Goal: Information Seeking & Learning: Learn about a topic

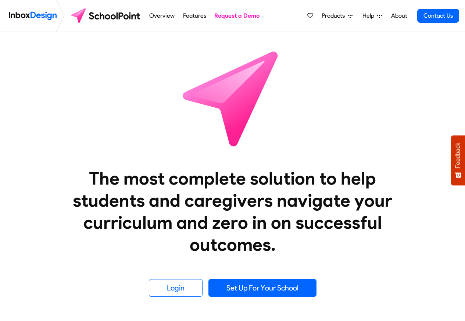
click at [333, 16] on span "Products" at bounding box center [334, 15] width 26 height 9
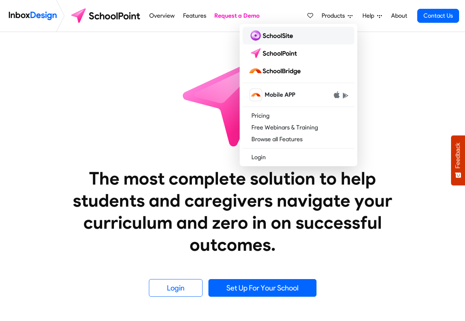
click at [283, 36] on img at bounding box center [271, 36] width 47 height 12
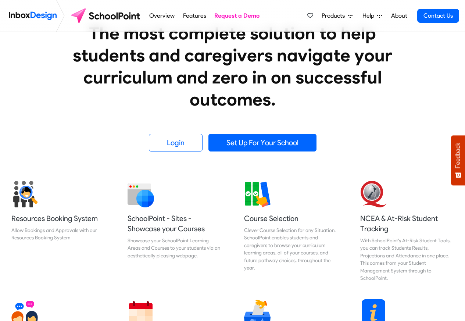
scroll to position [220, 0]
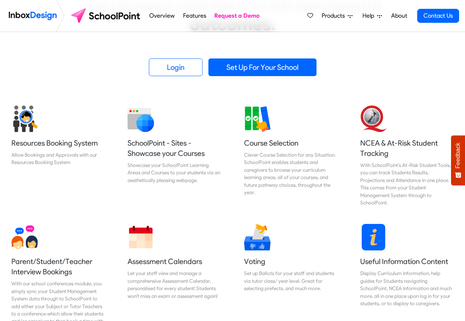
click at [192, 17] on link "Features" at bounding box center [194, 15] width 27 height 15
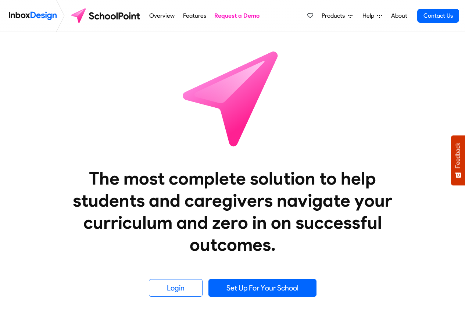
scroll to position [220, 0]
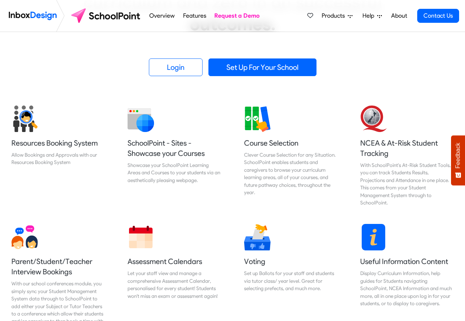
click at [329, 16] on span "Products" at bounding box center [334, 15] width 26 height 9
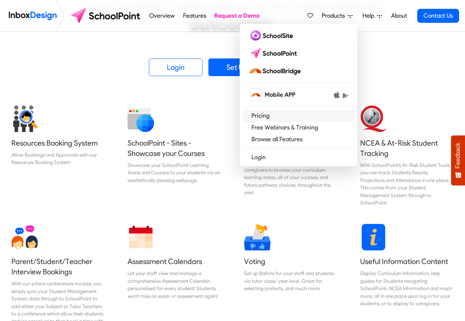
click at [281, 119] on link "Pricing" at bounding box center [298, 116] width 112 height 12
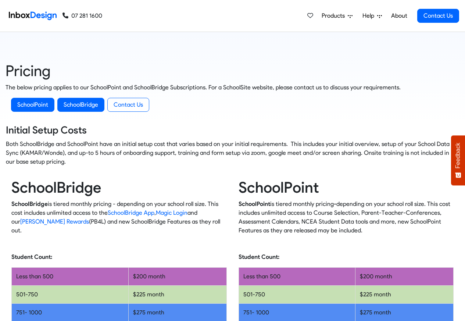
click at [335, 17] on span "Products" at bounding box center [334, 15] width 26 height 9
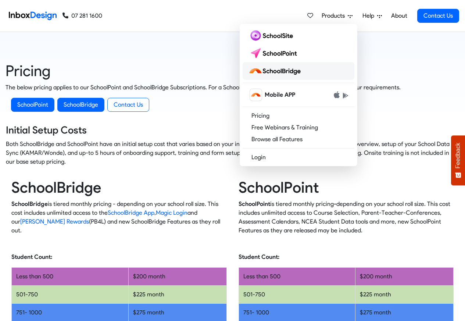
click at [273, 73] on img at bounding box center [275, 71] width 55 height 12
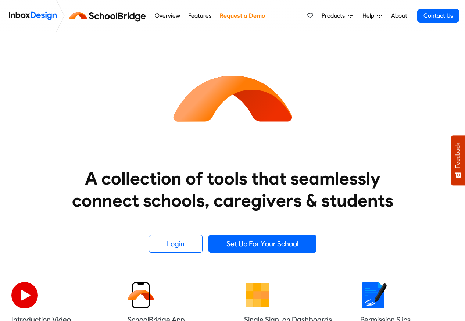
click at [244, 16] on link "Request a Demo" at bounding box center [241, 15] width 49 height 15
click at [327, 16] on span "Products" at bounding box center [334, 15] width 26 height 9
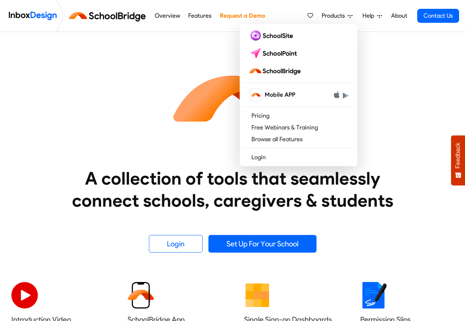
click at [367, 16] on span "Help" at bounding box center [369, 15] width 15 height 9
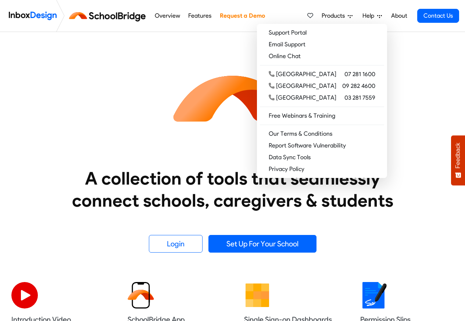
click at [164, 16] on link "Overview" at bounding box center [166, 15] width 29 height 15
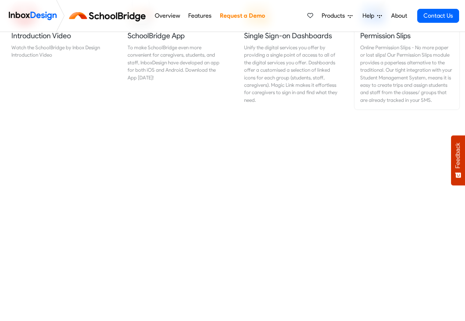
scroll to position [308, 0]
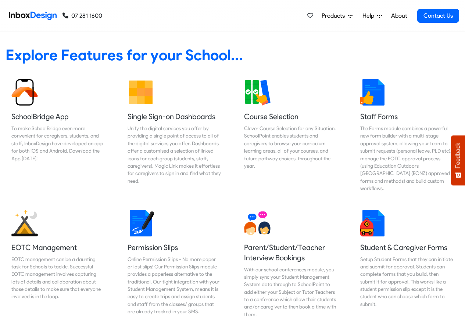
scroll to position [308, 0]
